Goal: Task Accomplishment & Management: Manage account settings

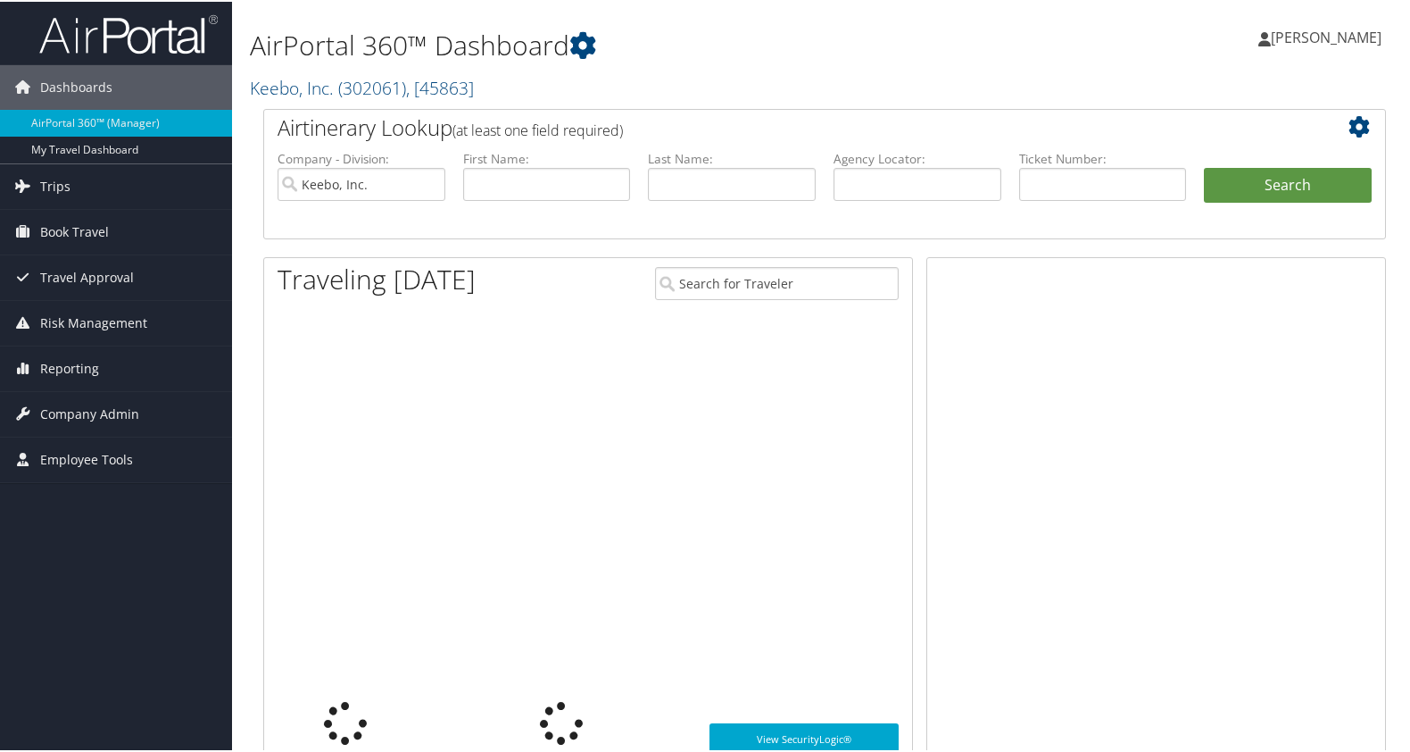
click at [79, 415] on span "Company Admin" at bounding box center [89, 412] width 99 height 45
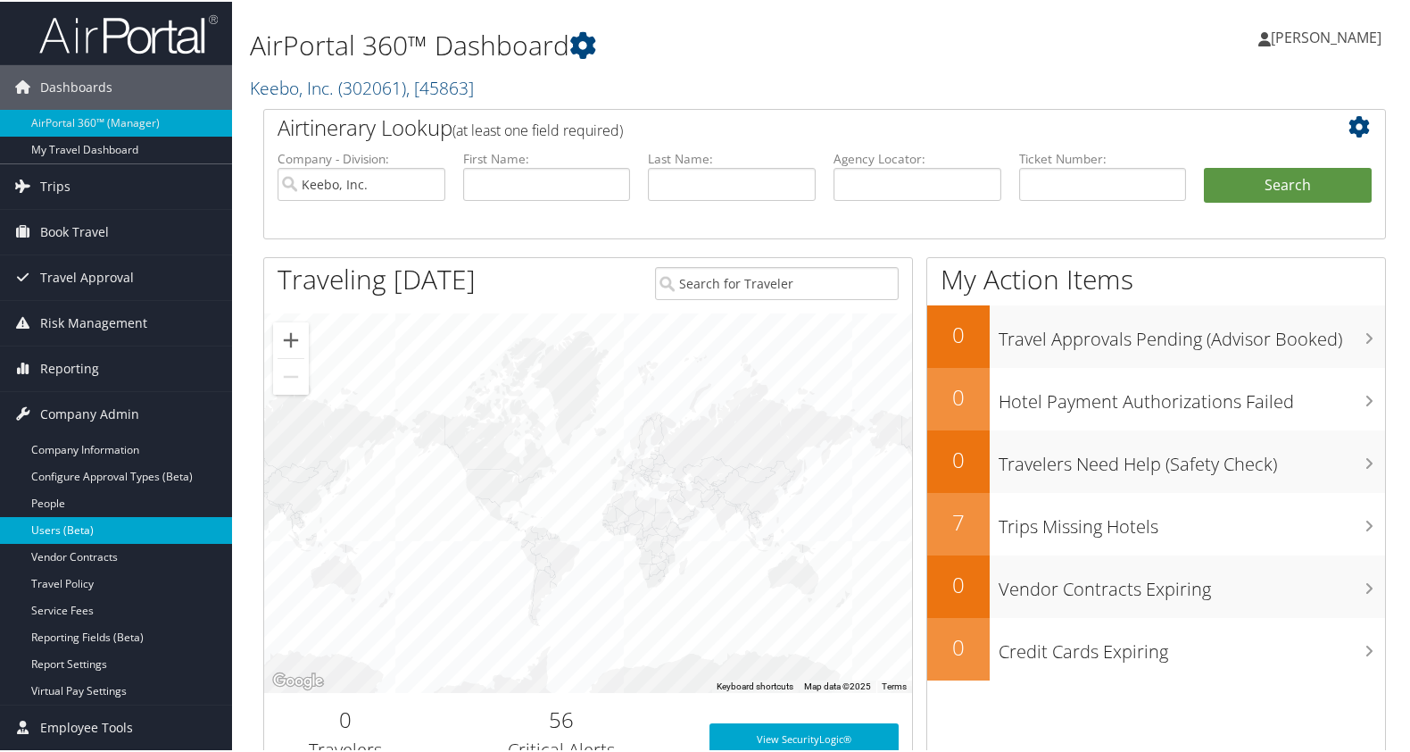
click at [87, 518] on link "Users (Beta)" at bounding box center [116, 528] width 232 height 27
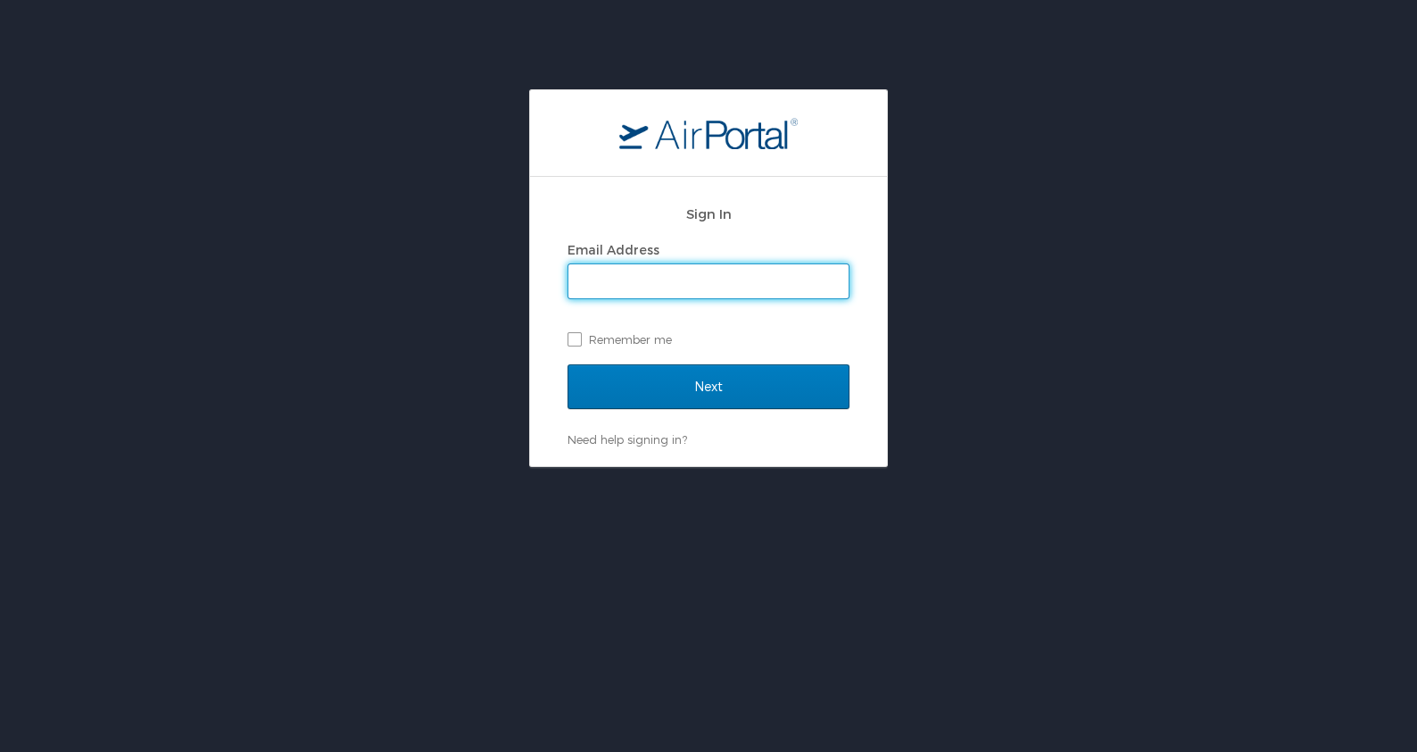
type input "[PERSON_NAME][EMAIL_ADDRESS]"
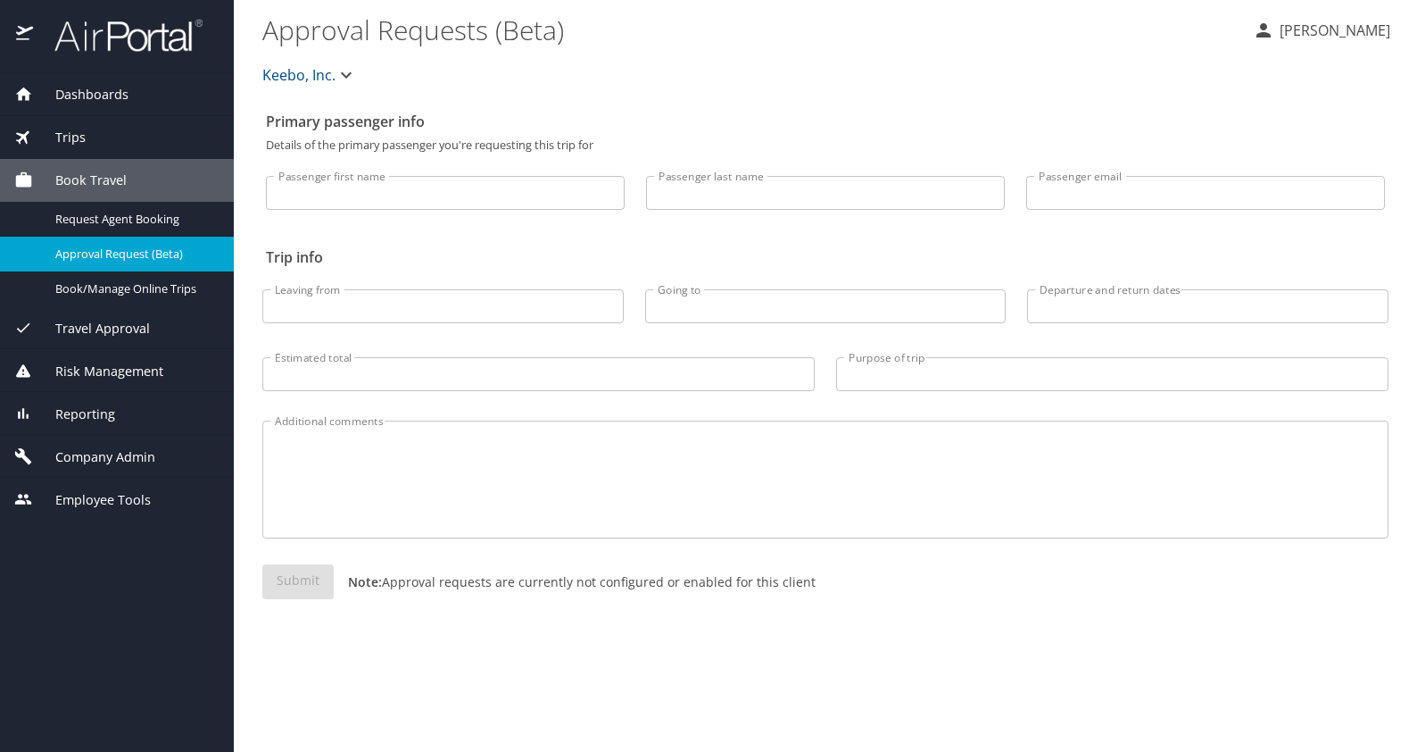
click at [113, 447] on span "Company Admin" at bounding box center [94, 457] width 122 height 20
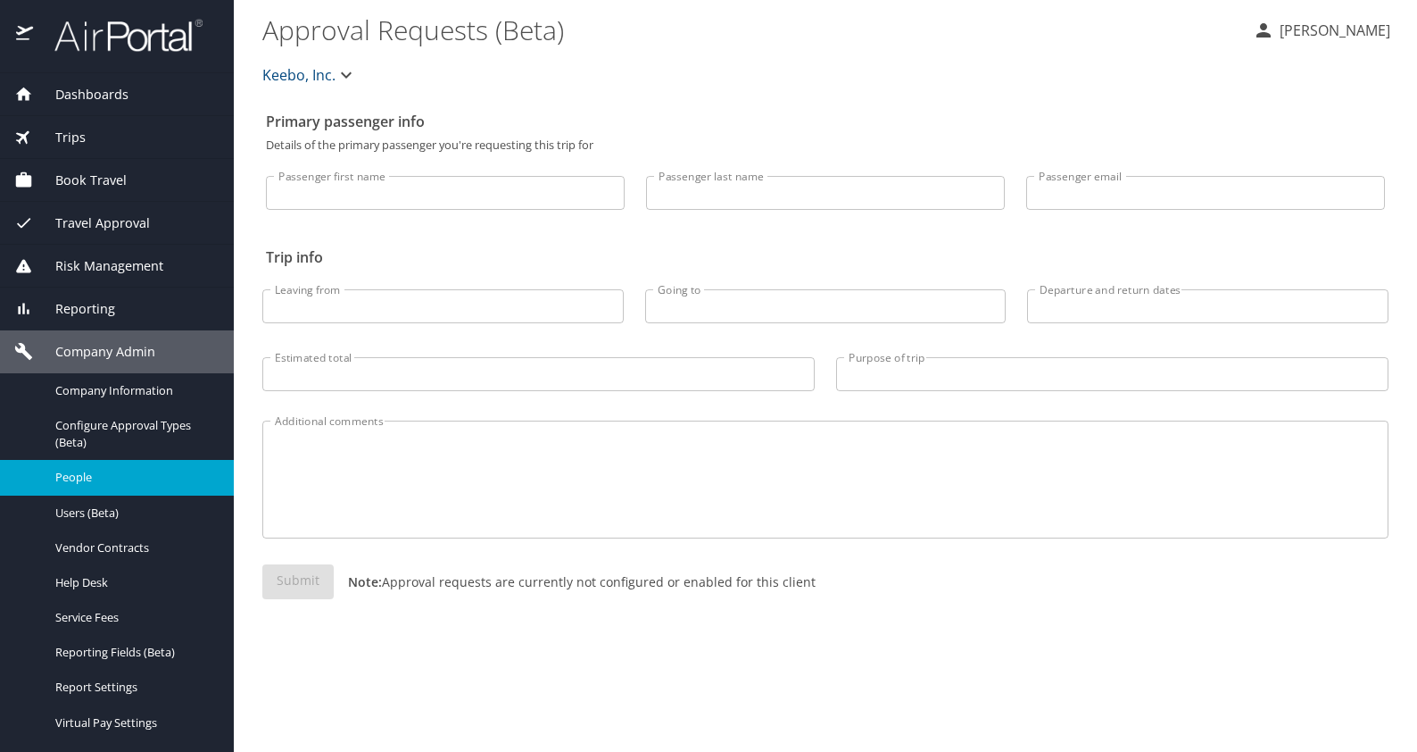
click at [110, 486] on span "People" at bounding box center [133, 477] width 157 height 17
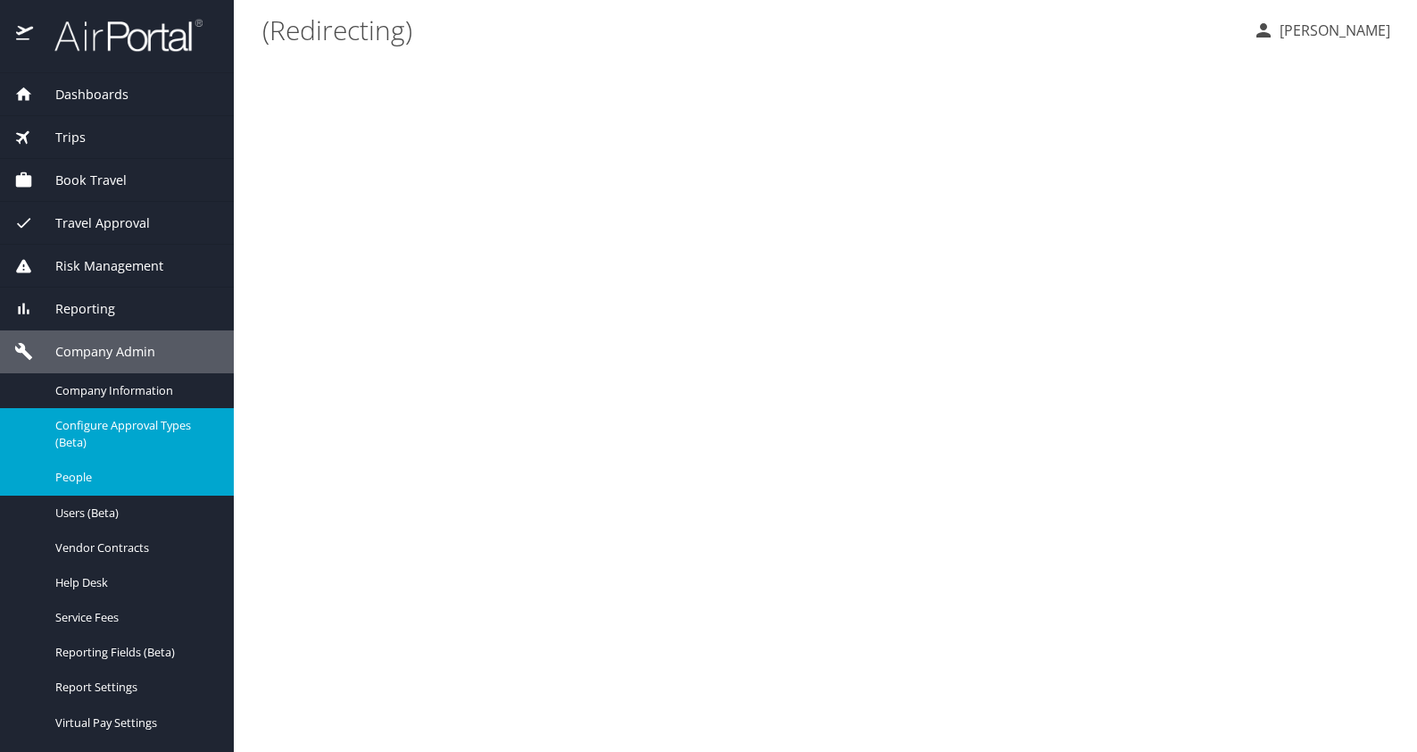
scroll to position [31, 0]
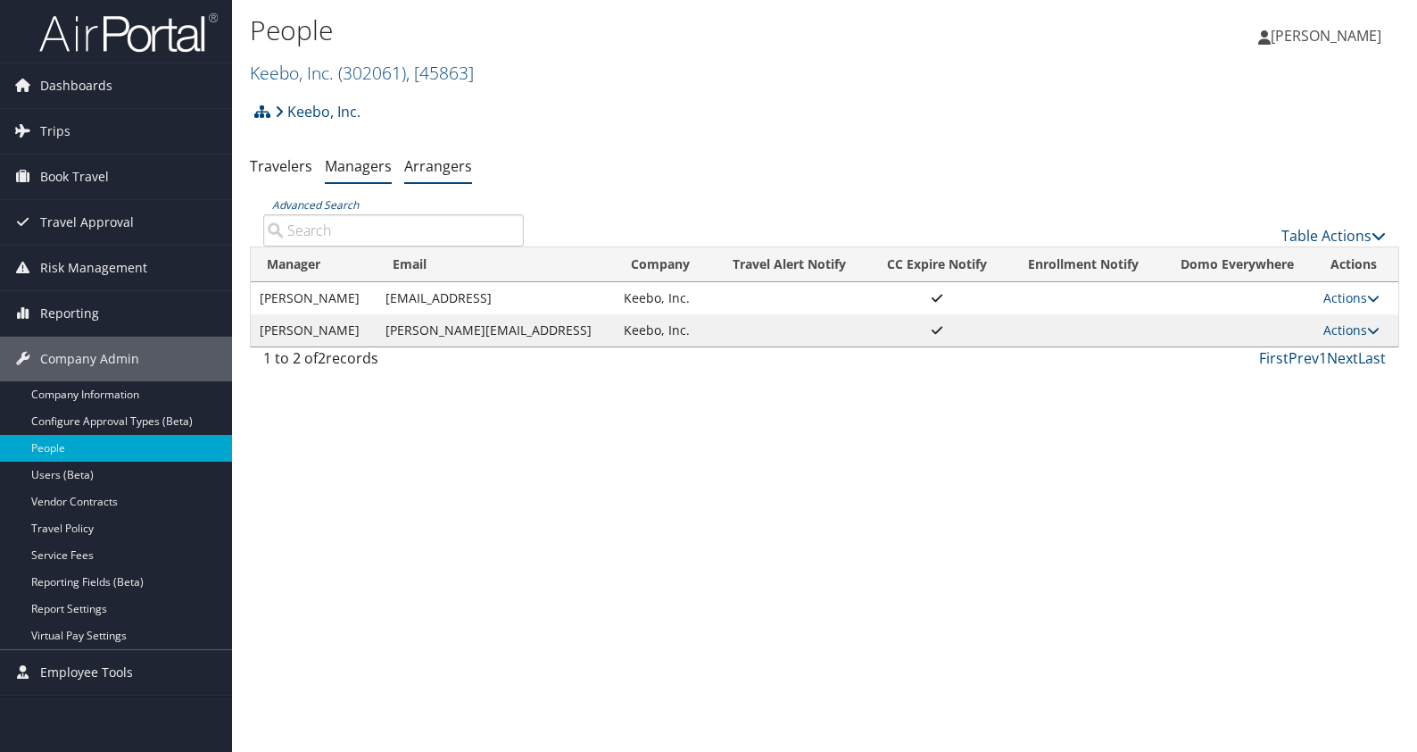
click at [437, 170] on link "Arrangers" at bounding box center [438, 166] width 68 height 20
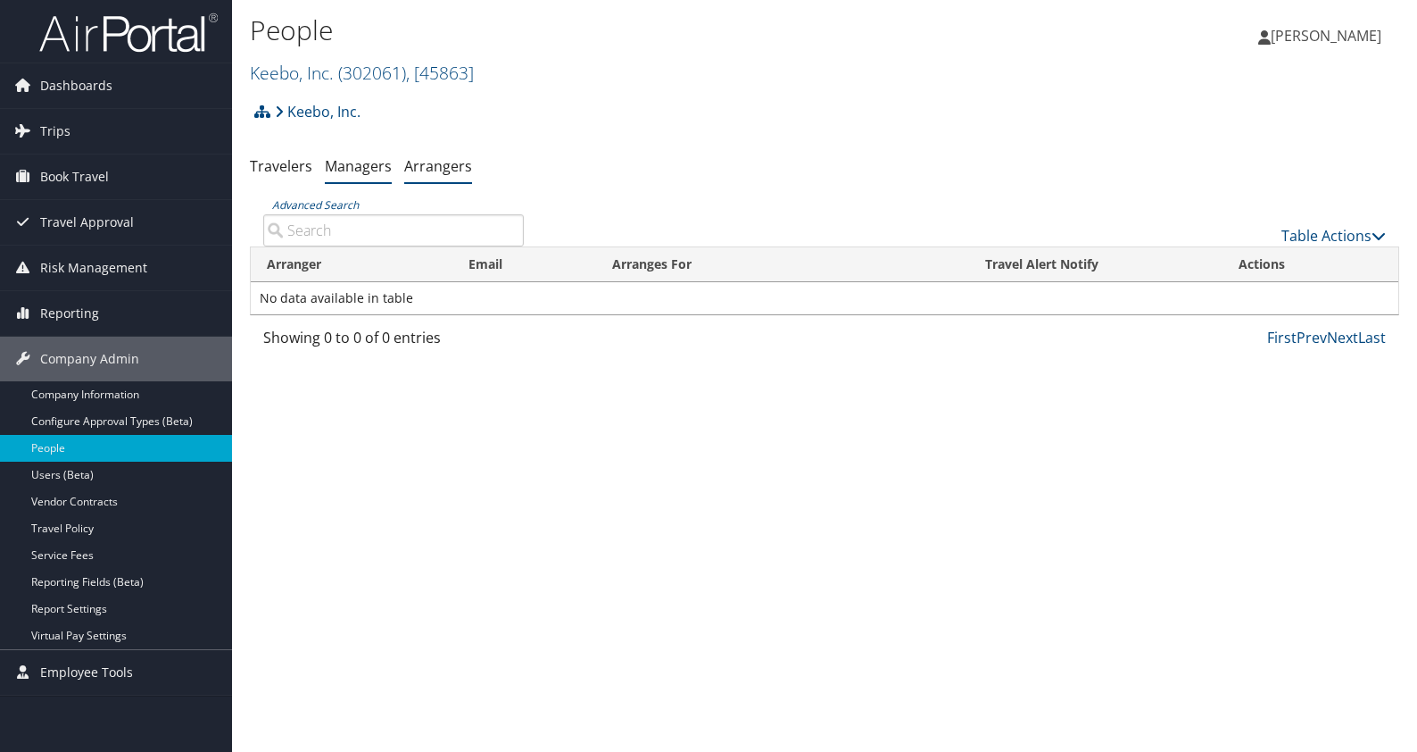
click at [358, 170] on link "Managers" at bounding box center [358, 166] width 67 height 20
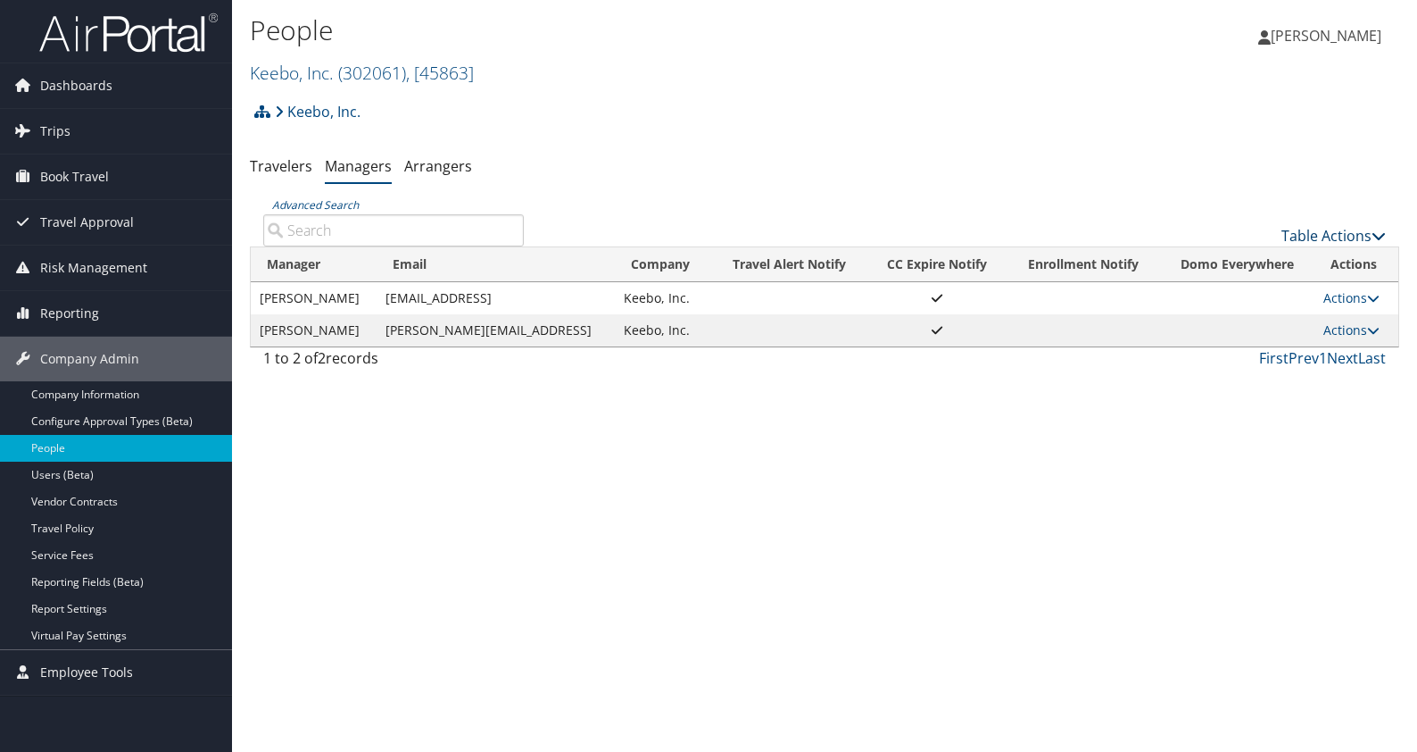
click at [1346, 238] on link "Table Actions" at bounding box center [1334, 236] width 104 height 20
click at [1293, 186] on div at bounding box center [708, 376] width 1417 height 752
